Goal: Find specific page/section: Find specific page/section

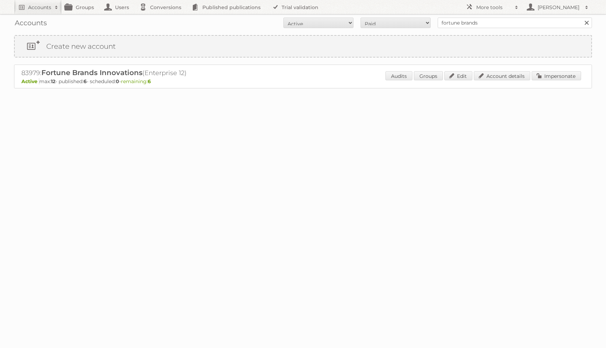
click at [24, 72] on h2 "83979: Fortune Brands Innovations (Enterprise 12)" at bounding box center [144, 72] width 246 height 9
copy h2 "83979"
click at [489, 72] on link "Account details" at bounding box center [502, 75] width 56 height 9
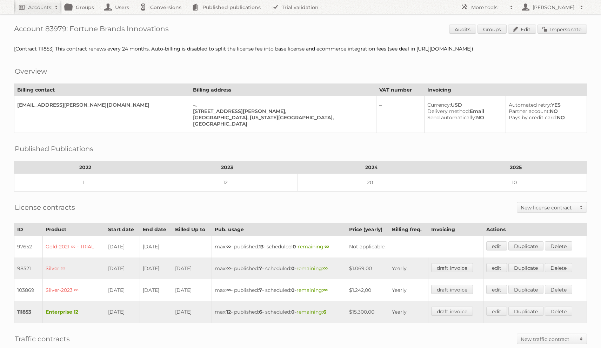
scroll to position [152, 0]
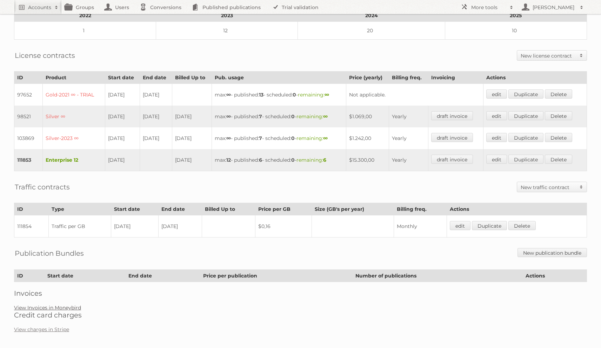
click at [80, 304] on link "View Invoices in Moneybird" at bounding box center [47, 307] width 67 height 6
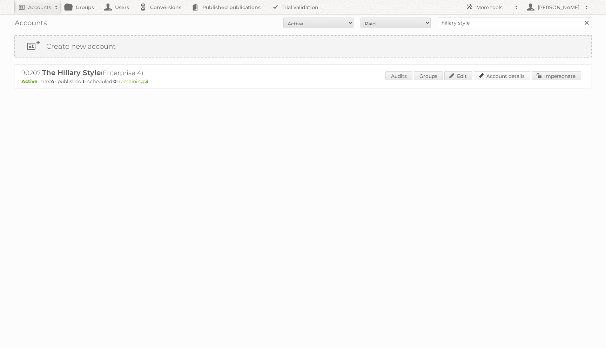
click at [490, 75] on link "Account details" at bounding box center [502, 75] width 56 height 9
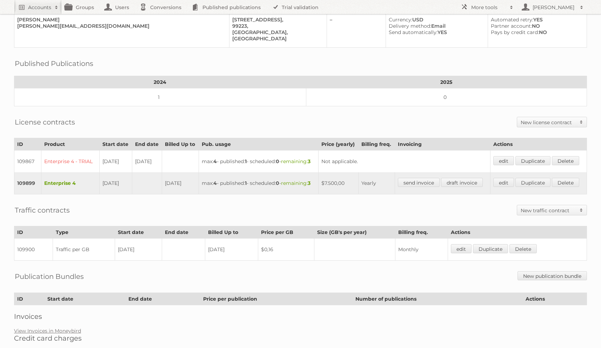
scroll to position [115, 0]
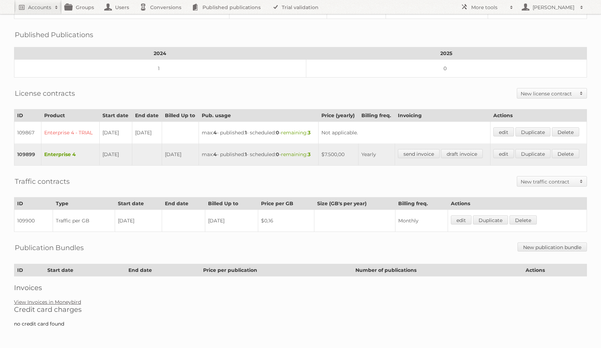
click at [61, 300] on link "View Invoices in Moneybird" at bounding box center [47, 302] width 67 height 6
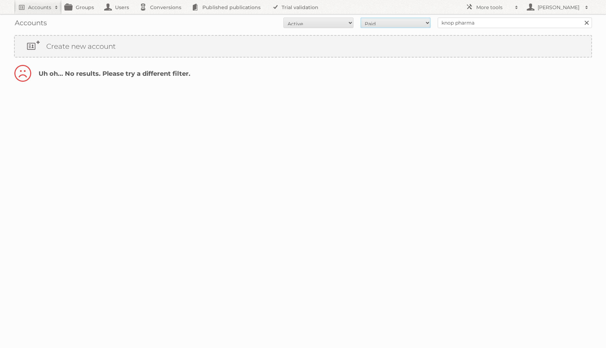
click at [395, 21] on select "All Paid Trials Self service" at bounding box center [396, 23] width 70 height 11
select select "all"
click at [361, 18] on select "All Paid Trials Self service" at bounding box center [396, 23] width 70 height 11
click at [317, 25] on select "All Active Expired Pending" at bounding box center [318, 23] width 70 height 11
click at [315, 21] on select "All Active Expired Pending" at bounding box center [318, 23] width 70 height 11
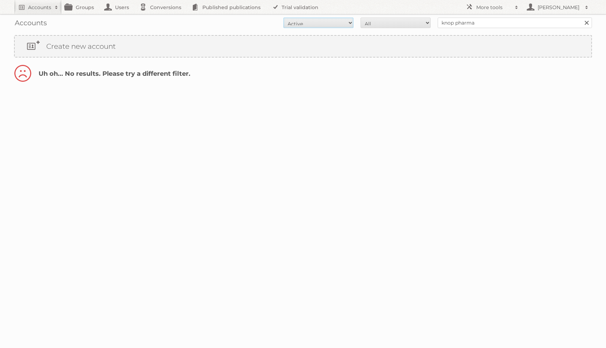
select select "all"
click at [283, 18] on select "All Active Expired Pending" at bounding box center [318, 23] width 70 height 11
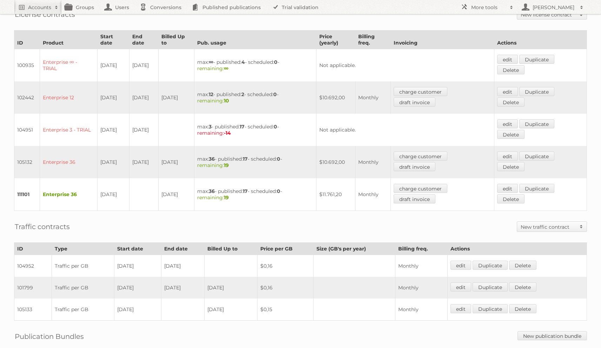
scroll to position [254, 0]
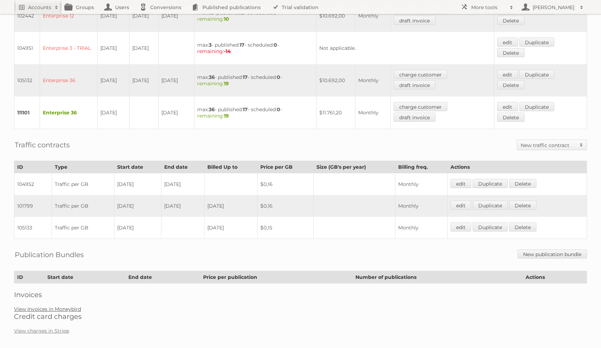
click at [42, 306] on link "View Invoices in Moneybird" at bounding box center [47, 309] width 67 height 6
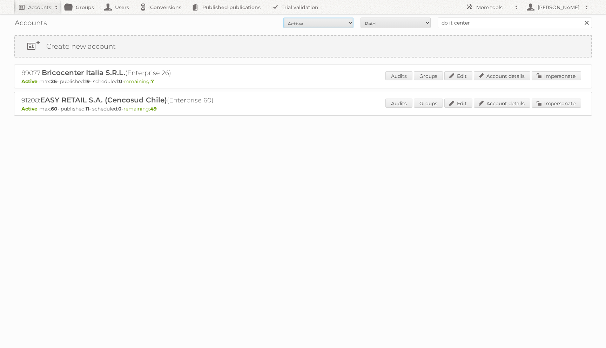
click at [348, 27] on select "All Active Expired Pending" at bounding box center [318, 23] width 70 height 11
click at [346, 21] on select "All Active Expired Pending" at bounding box center [318, 23] width 70 height 11
select select "all"
click at [283, 18] on select "All Active Expired Pending" at bounding box center [318, 23] width 70 height 11
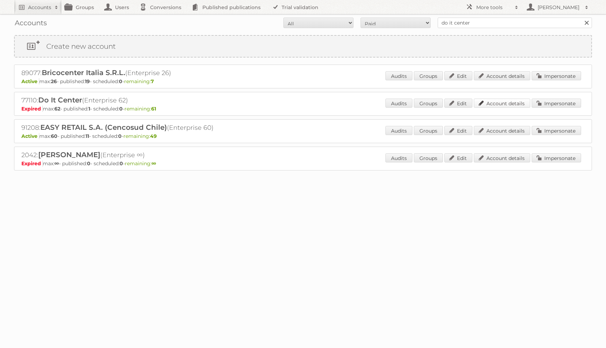
click at [495, 101] on link "Account details" at bounding box center [502, 103] width 56 height 9
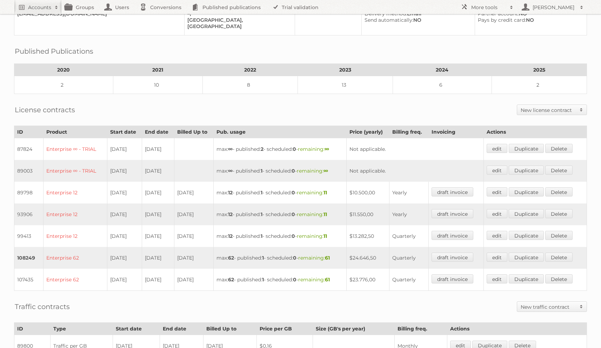
scroll to position [266, 0]
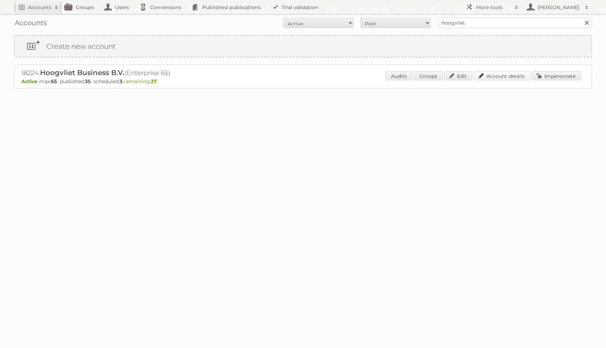
click at [513, 77] on link "Account details" at bounding box center [502, 75] width 56 height 9
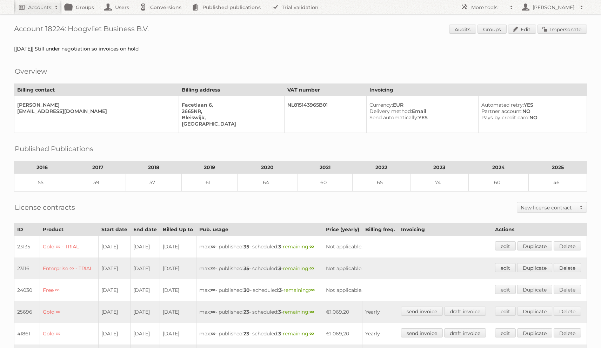
scroll to position [381, 0]
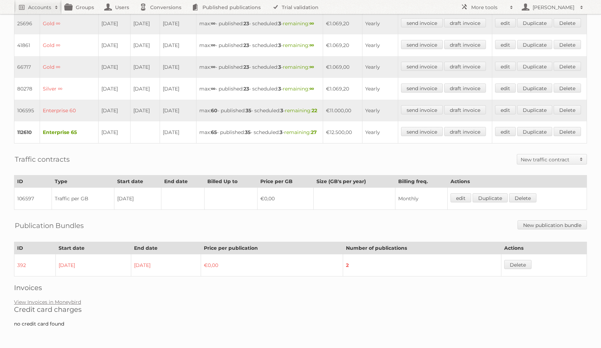
click at [56, 293] on div "Account 18224: Hoogvliet Business B.V. Audits Groups Edit Impersonate [[DATE]] …" at bounding box center [300, 23] width 601 height 622
click at [51, 300] on link "View Invoices in Moneybird" at bounding box center [47, 302] width 67 height 6
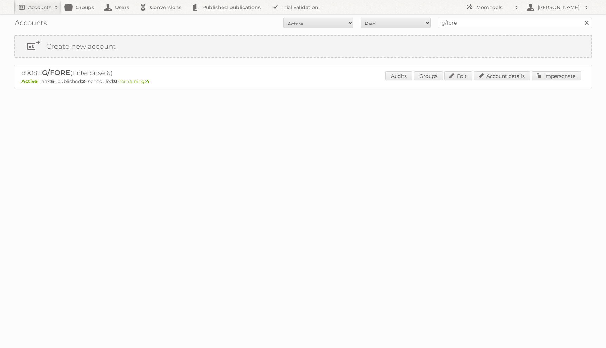
click at [491, 81] on div "Audits Groups Edit Account details Impersonate" at bounding box center [484, 76] width 196 height 11
click at [493, 76] on link "Account details" at bounding box center [502, 75] width 56 height 9
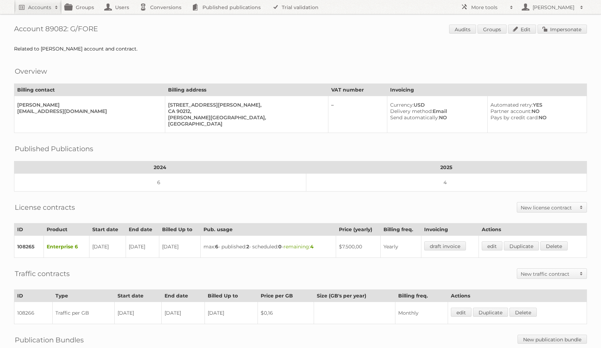
scroll to position [109, 0]
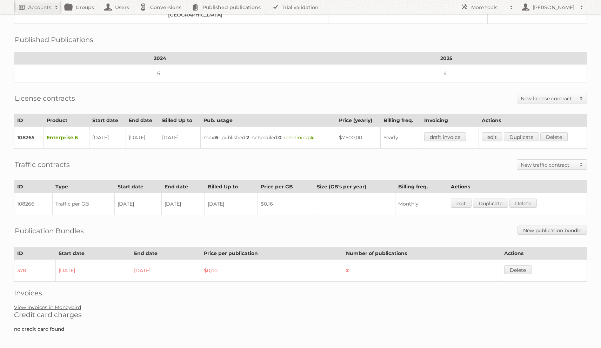
click at [47, 304] on link "View Invoices in Moneybird" at bounding box center [47, 307] width 67 height 6
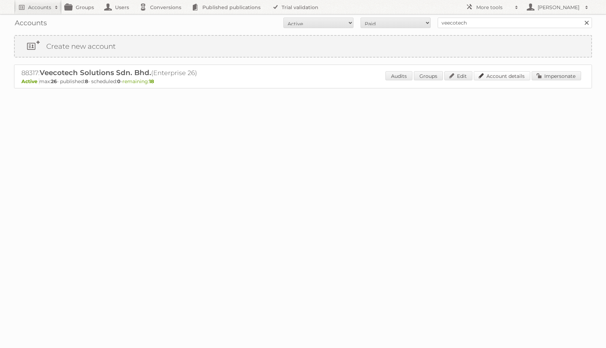
click at [492, 75] on link "Account details" at bounding box center [502, 75] width 56 height 9
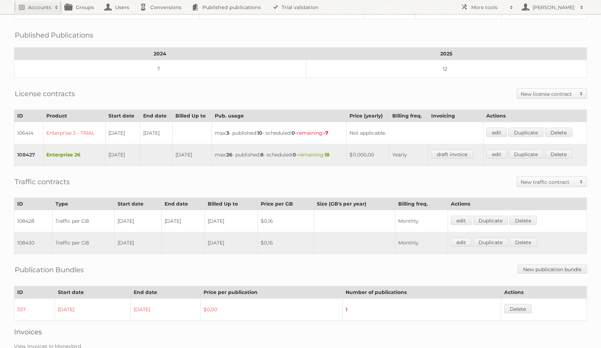
scroll to position [132, 0]
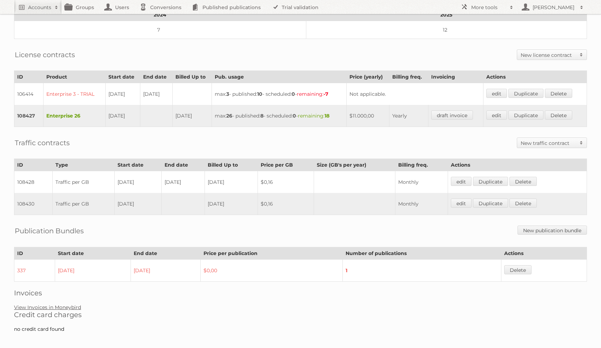
click at [68, 304] on link "View Invoices in Moneybird" at bounding box center [47, 307] width 67 height 6
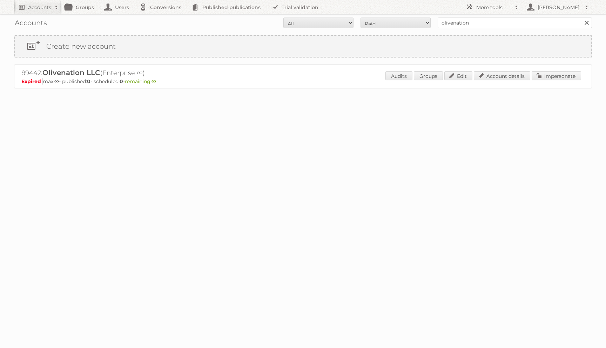
click at [538, 65] on div "89442: Olivenation LLC (Enterprise ∞) Expired max: ∞ - published: 0 - scheduled…" at bounding box center [303, 77] width 578 height 24
click at [508, 75] on link "Account details" at bounding box center [502, 75] width 56 height 9
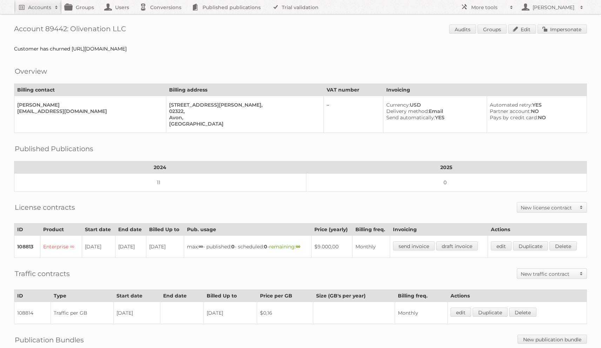
scroll to position [87, 0]
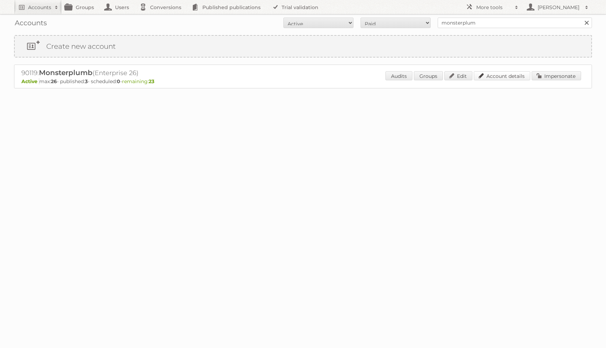
click at [509, 71] on link "Account details" at bounding box center [502, 75] width 56 height 9
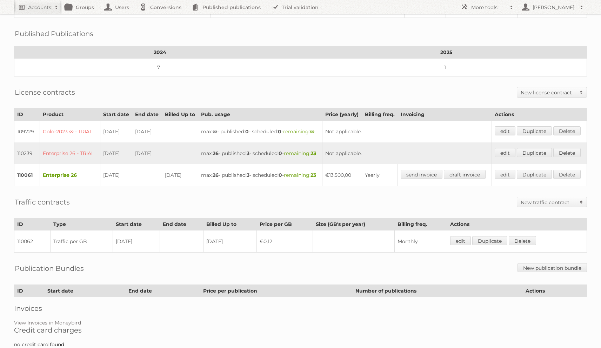
scroll to position [134, 0]
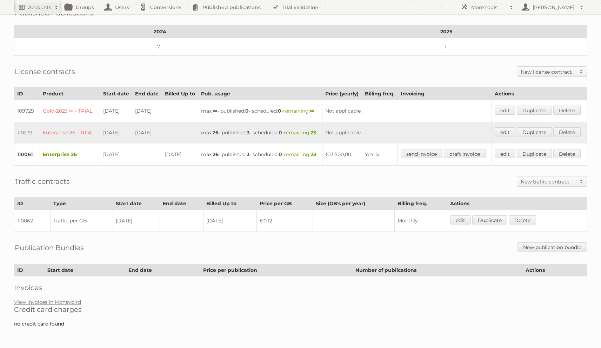
click at [66, 309] on div "Account 90119: Monsterplumb Audits Groups Edit Impersonate Overview Billing con…" at bounding box center [300, 109] width 601 height 449
click at [63, 305] on link "View Invoices in Moneybird" at bounding box center [47, 302] width 67 height 6
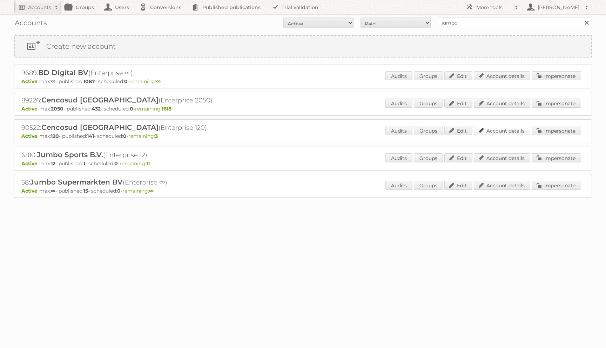
click at [517, 129] on link "Account details" at bounding box center [502, 130] width 56 height 9
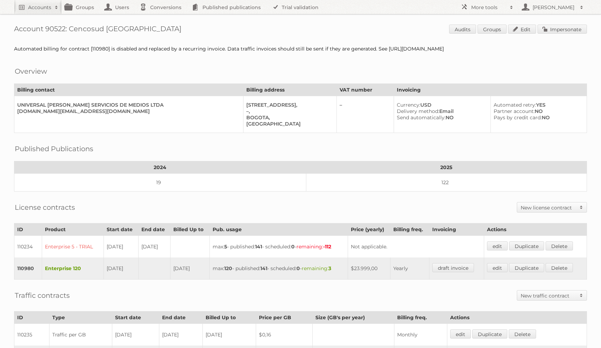
scroll to position [217, 0]
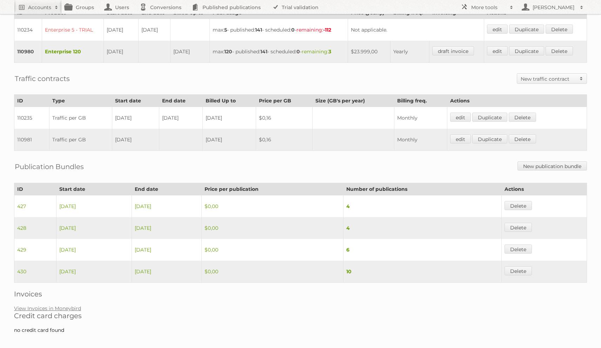
click at [47, 311] on h2 "Credit card charges" at bounding box center [300, 315] width 573 height 8
click at [49, 311] on h2 "Credit card charges" at bounding box center [300, 315] width 573 height 8
click at [51, 305] on link "View Invoices in Moneybird" at bounding box center [47, 308] width 67 height 6
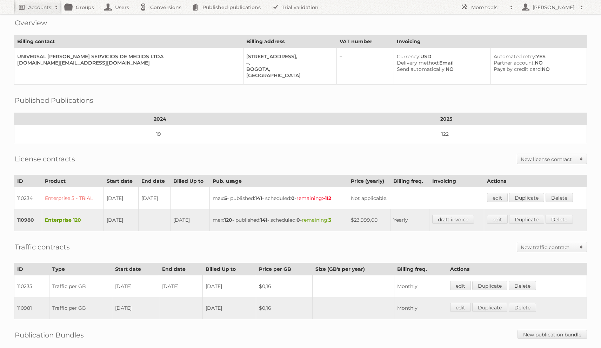
scroll to position [0, 0]
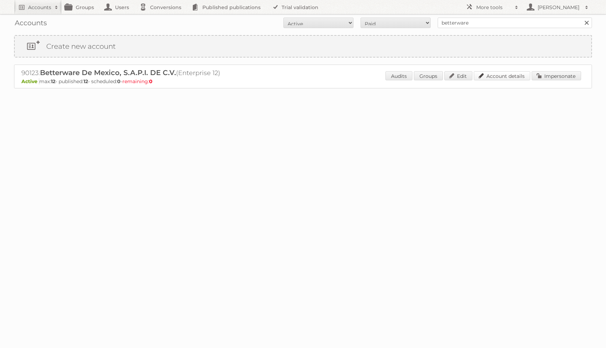
click at [489, 78] on link "Account details" at bounding box center [502, 75] width 56 height 9
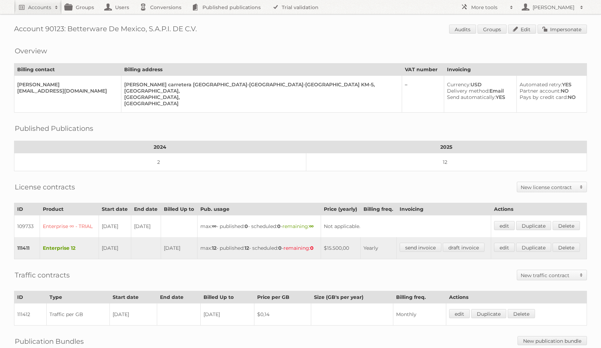
scroll to position [115, 0]
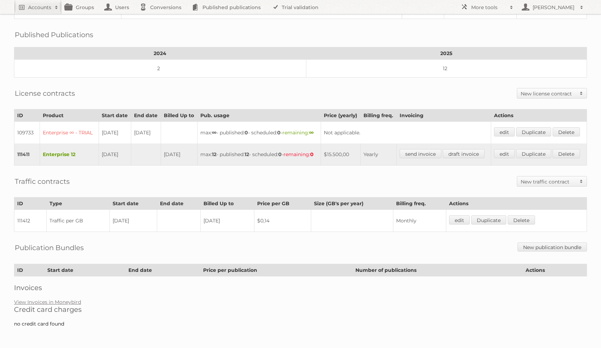
click at [48, 316] on div "Account 90123: Betterware De Mexico, S.A.P.I. DE C.V. Audits Groups Edit Impers…" at bounding box center [300, 120] width 601 height 428
click at [61, 301] on link "View Invoices in Moneybird" at bounding box center [47, 302] width 67 height 6
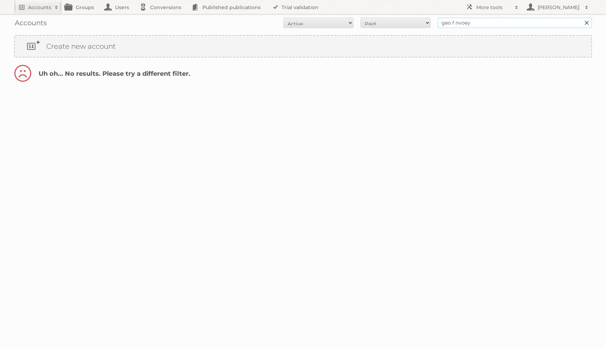
click at [470, 22] on input "geo f nvoey" at bounding box center [515, 23] width 154 height 11
type input "geo f novey"
click at [581, 18] on input "Search" at bounding box center [586, 23] width 11 height 11
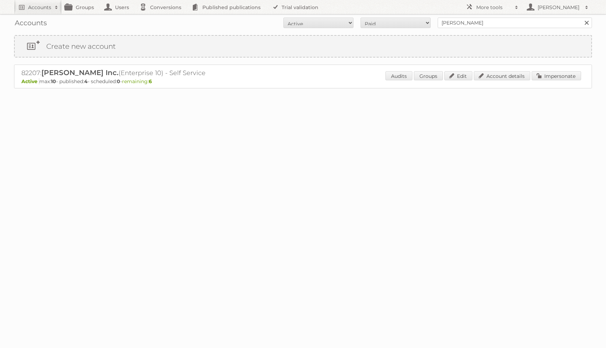
click at [482, 82] on p "Active max: 10 - published: 4 - scheduled: 0 - remaining: 6" at bounding box center [302, 81] width 563 height 6
click at [489, 73] on link "Account details" at bounding box center [502, 75] width 56 height 9
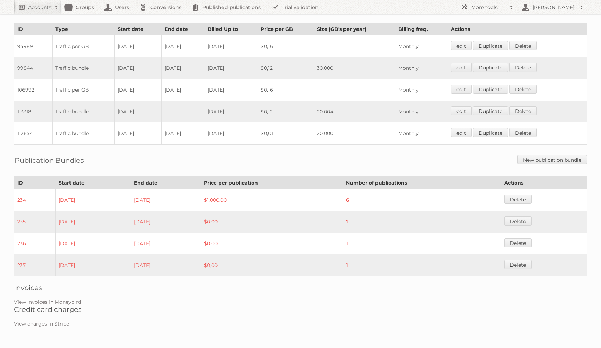
scroll to position [480, 0]
click at [73, 299] on link "View Invoices in Moneybird" at bounding box center [47, 302] width 67 height 6
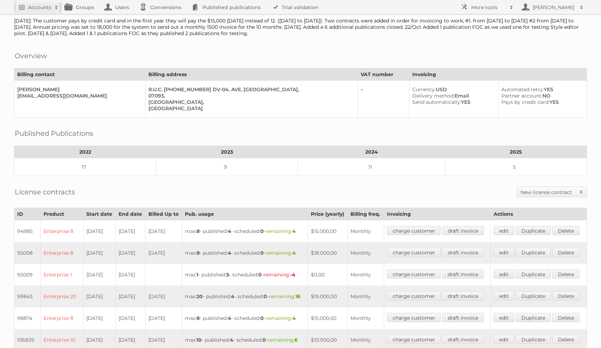
scroll to position [0, 0]
